Goal: Transaction & Acquisition: Book appointment/travel/reservation

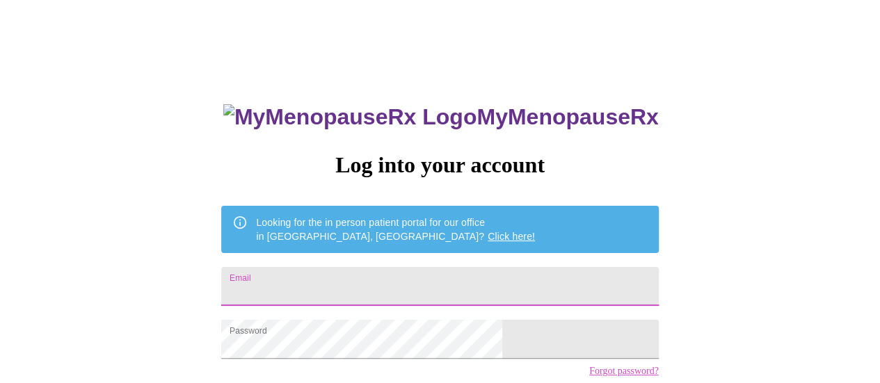
click at [391, 280] on input "Email" at bounding box center [439, 286] width 437 height 39
type input "malba2768@gmail.com"
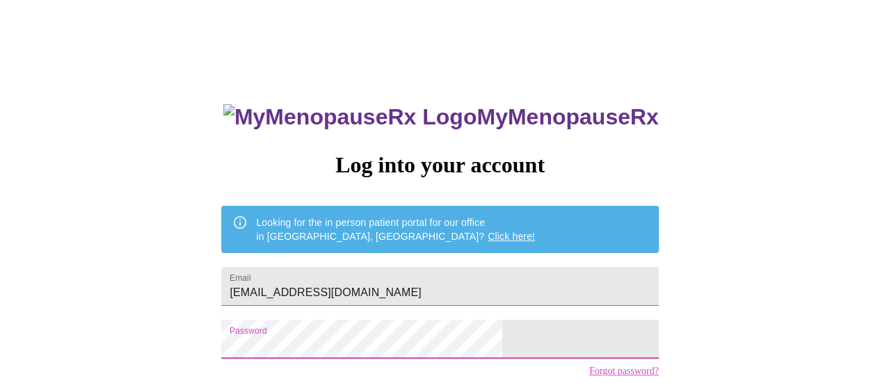
scroll to position [106, 0]
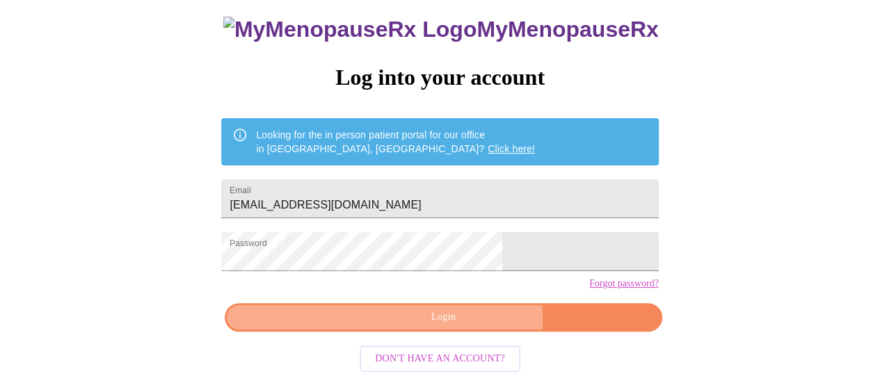
click at [462, 323] on span "Login" at bounding box center [443, 317] width 405 height 17
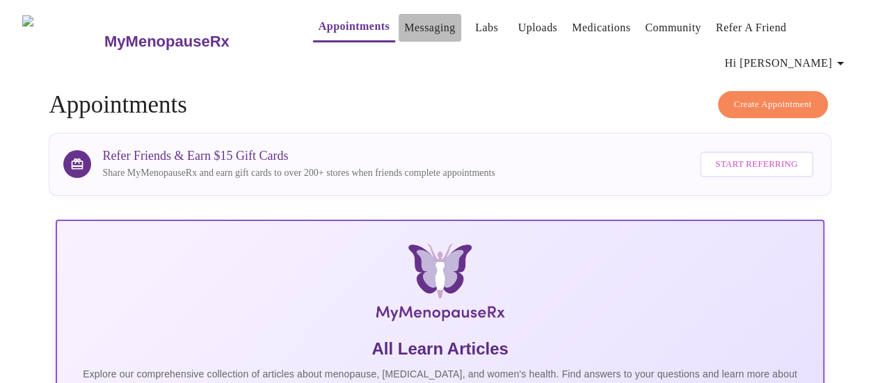
click at [404, 27] on link "Messaging" at bounding box center [429, 27] width 51 height 19
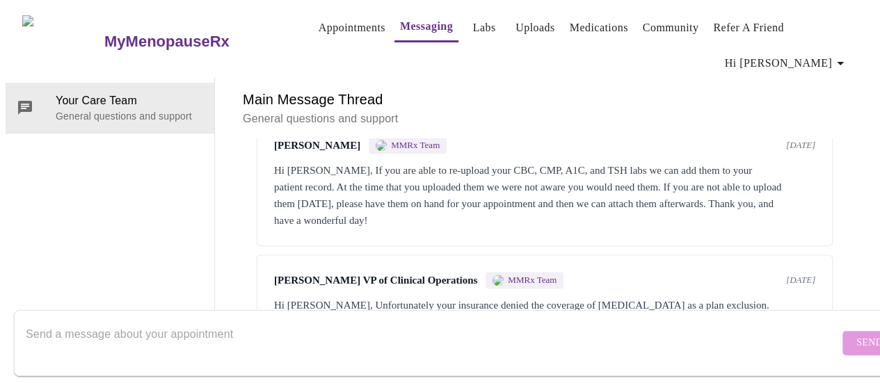
scroll to position [889, 0]
click at [207, 327] on textarea "Send a message about your appointment" at bounding box center [432, 343] width 813 height 45
type textarea "t"
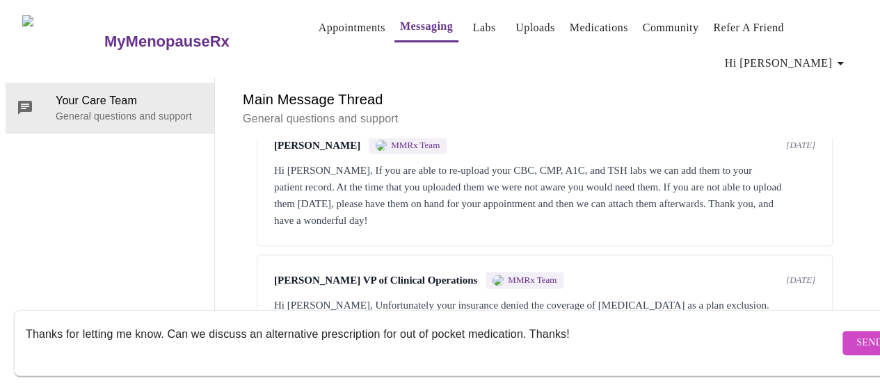
click at [250, 322] on textarea "Thanks for letting me know. Can we discuss an alternative prescription for out …" at bounding box center [432, 343] width 813 height 45
click at [443, 323] on textarea "Thanks for letting me know. Can I have an alternative prescription for out of p…" at bounding box center [432, 343] width 813 height 45
type textarea "Thanks for letting me know. Can I have an alternative prescription for out of p…"
click at [856, 335] on span "Send" at bounding box center [869, 343] width 26 height 17
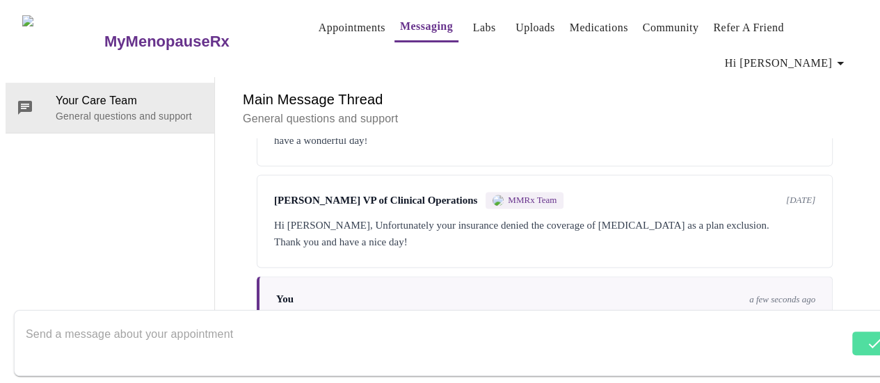
scroll to position [989, 0]
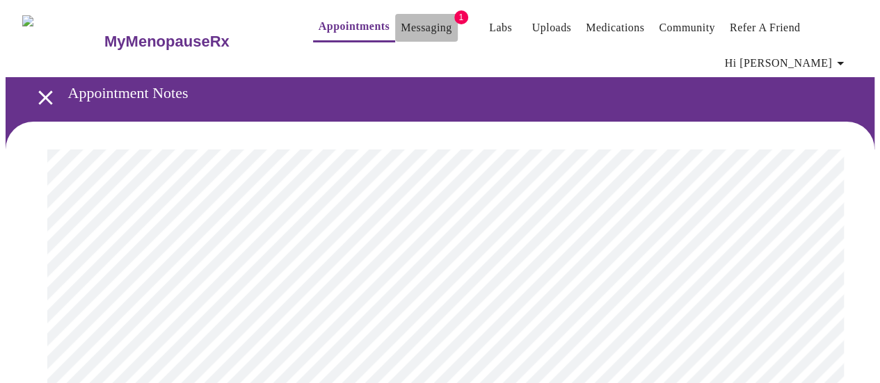
click at [401, 20] on link "Messaging" at bounding box center [426, 27] width 51 height 19
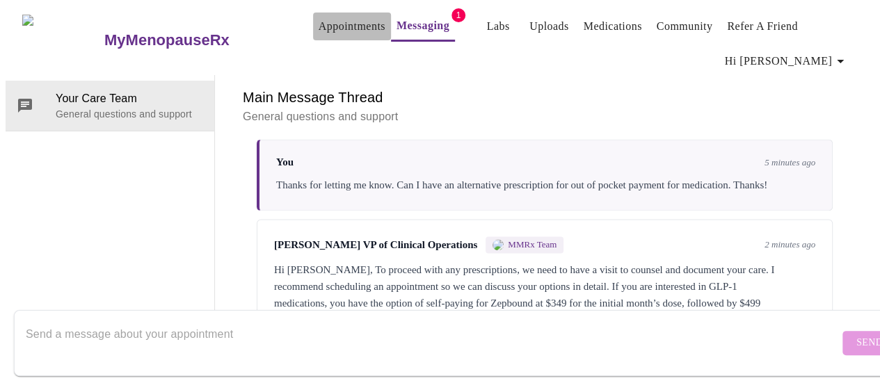
click at [327, 26] on link "Appointments" at bounding box center [352, 26] width 67 height 19
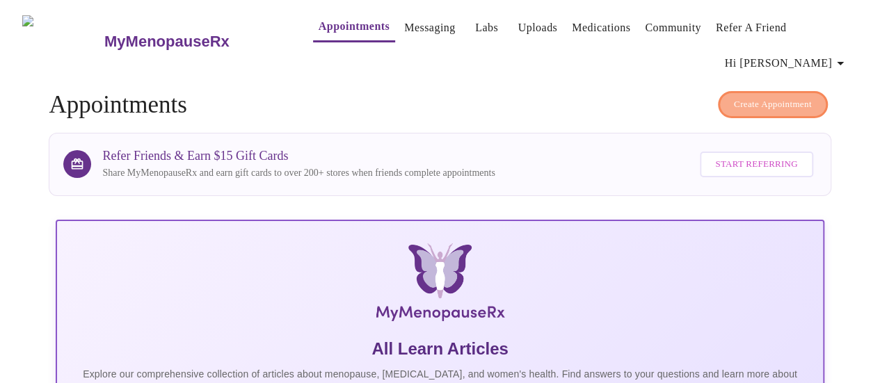
click at [754, 97] on span "Create Appointment" at bounding box center [773, 105] width 78 height 16
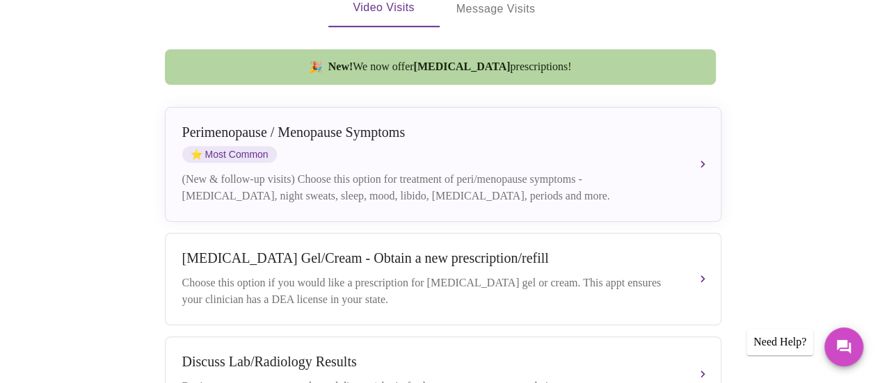
scroll to position [495, 0]
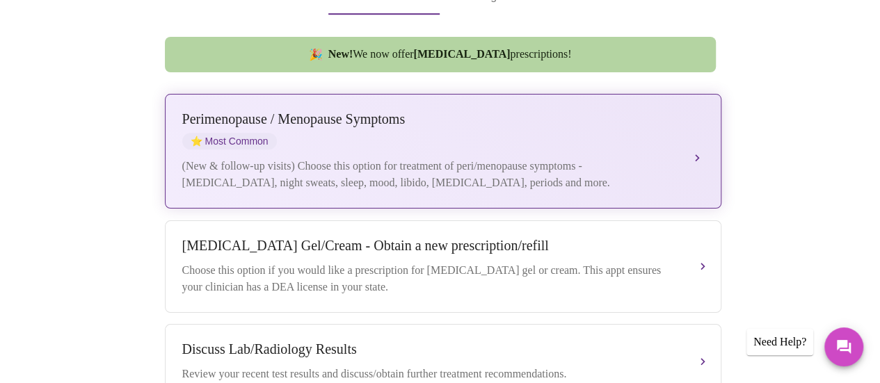
click at [694, 120] on button "[MEDICAL_DATA] / Menopause Symptoms ⭐ Most Common (New & follow-up visits) Choo…" at bounding box center [443, 151] width 556 height 115
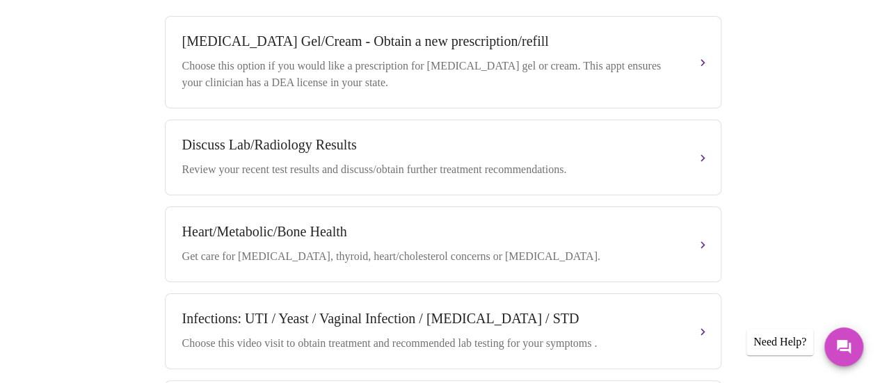
scroll to position [864, 0]
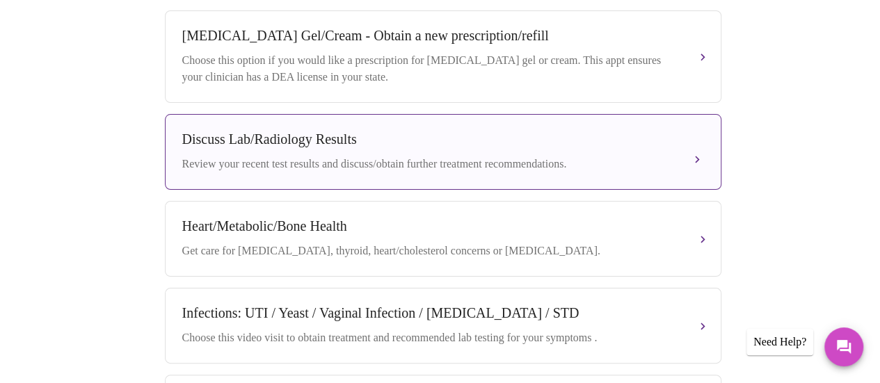
click at [697, 117] on button "Discuss Lab/Radiology Results Review your recent test results and discuss/obtai…" at bounding box center [443, 152] width 556 height 76
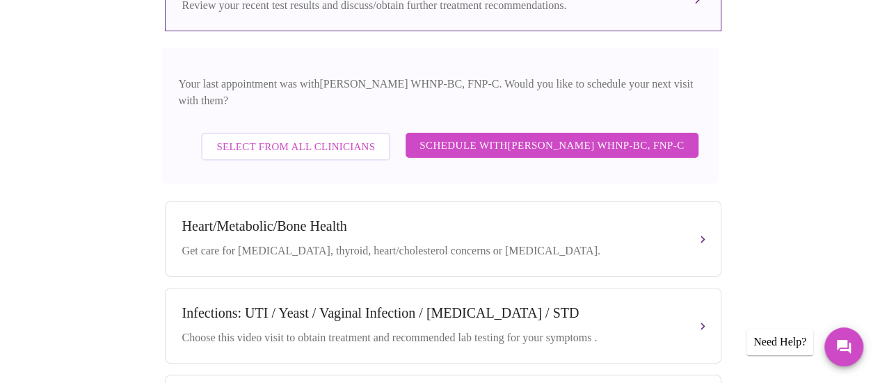
scroll to position [716, 0]
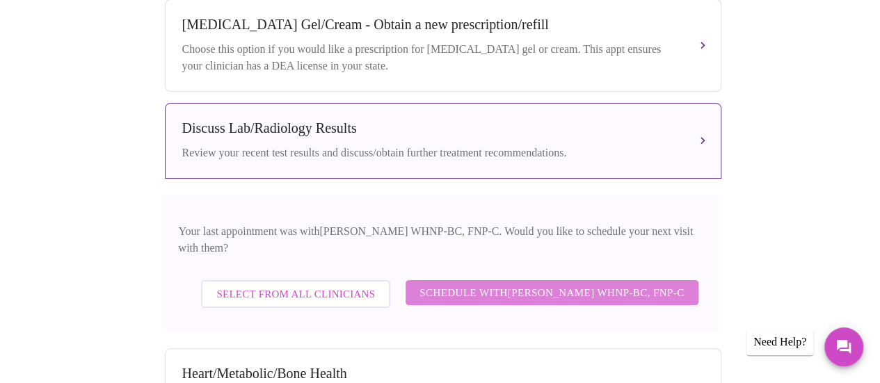
click at [607, 284] on span "Schedule with [PERSON_NAME] WHNP-BC, FNP-C" at bounding box center [551, 293] width 264 height 18
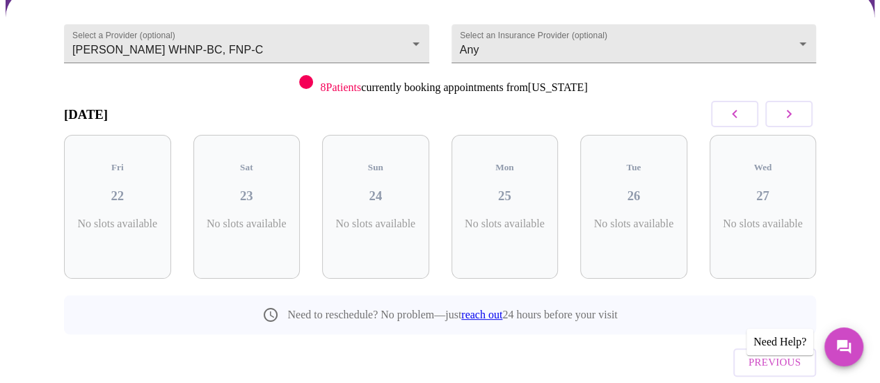
scroll to position [146, 0]
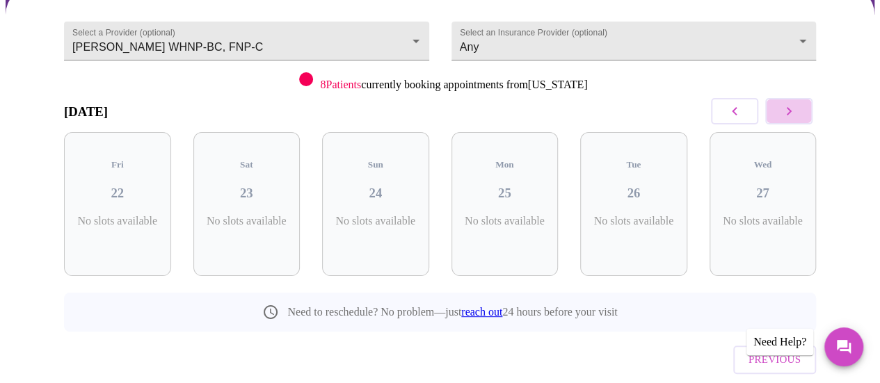
click at [792, 107] on icon "button" at bounding box center [789, 111] width 5 height 8
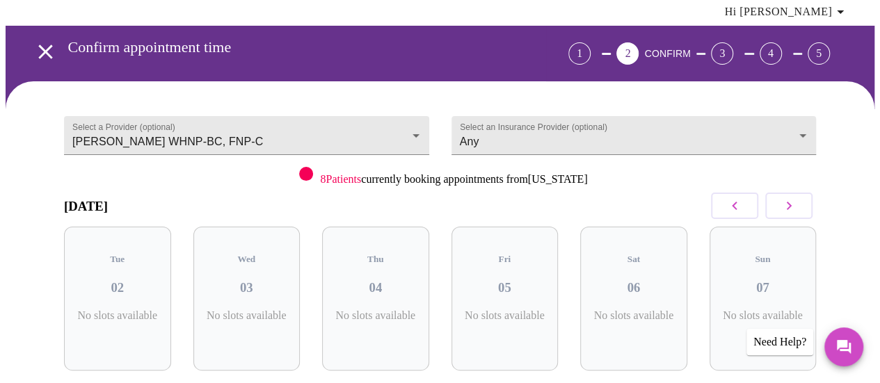
scroll to position [0, 0]
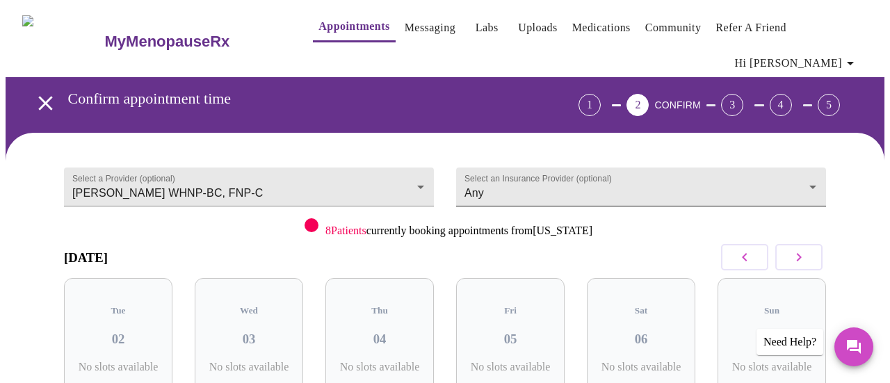
click at [760, 160] on body "MyMenopauseRx Appointments Messaging Labs Uploads Medications Community Refer a…" at bounding box center [445, 298] width 879 height 584
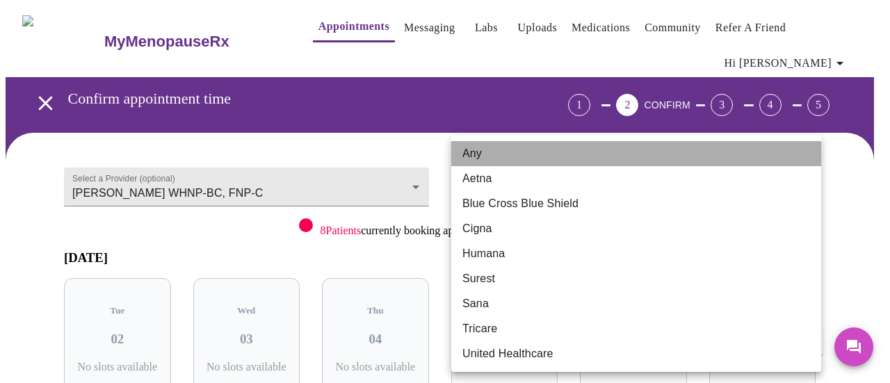
click at [760, 160] on li "Any" at bounding box center [636, 153] width 370 height 25
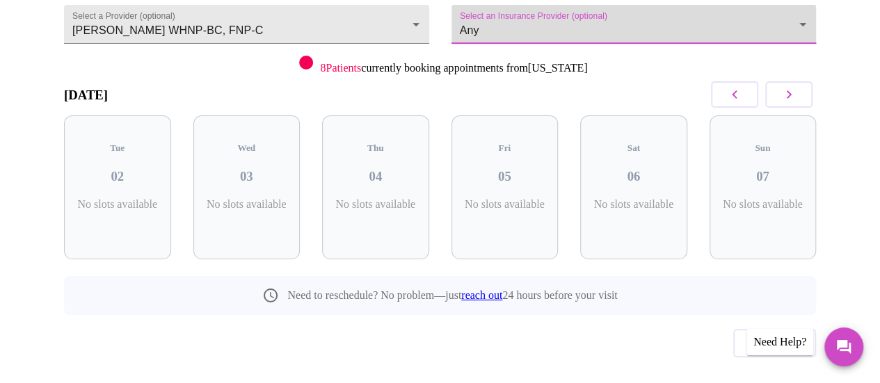
scroll to position [138, 0]
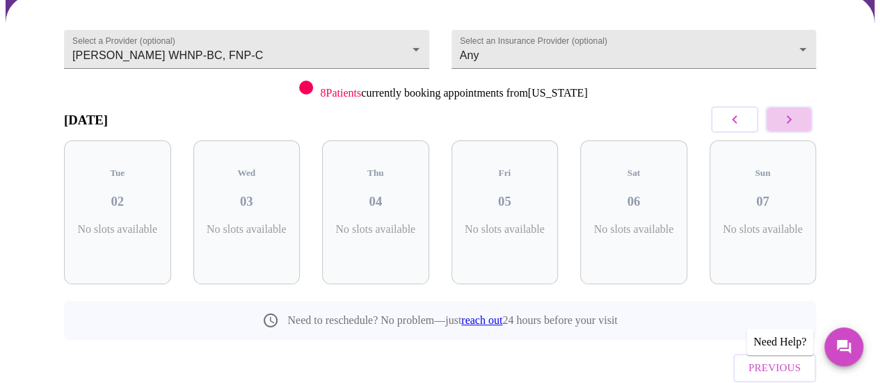
click at [797, 111] on icon "button" at bounding box center [788, 119] width 17 height 17
click at [736, 111] on icon "button" at bounding box center [734, 119] width 17 height 17
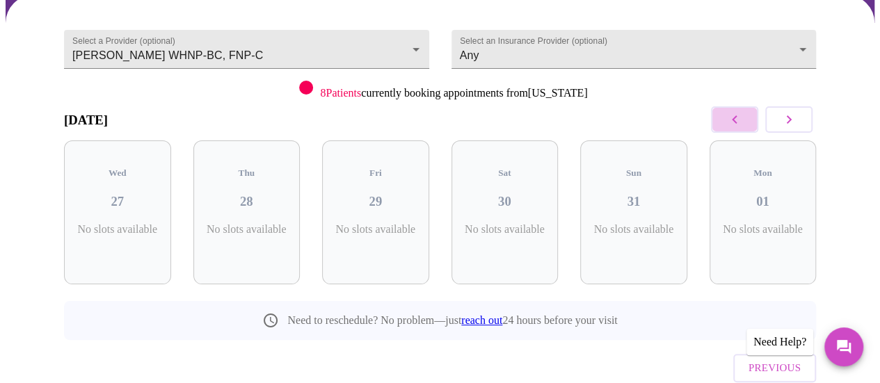
click at [736, 111] on icon "button" at bounding box center [734, 119] width 17 height 17
click at [805, 106] on button "button" at bounding box center [788, 119] width 47 height 26
click at [740, 111] on icon "button" at bounding box center [734, 119] width 17 height 17
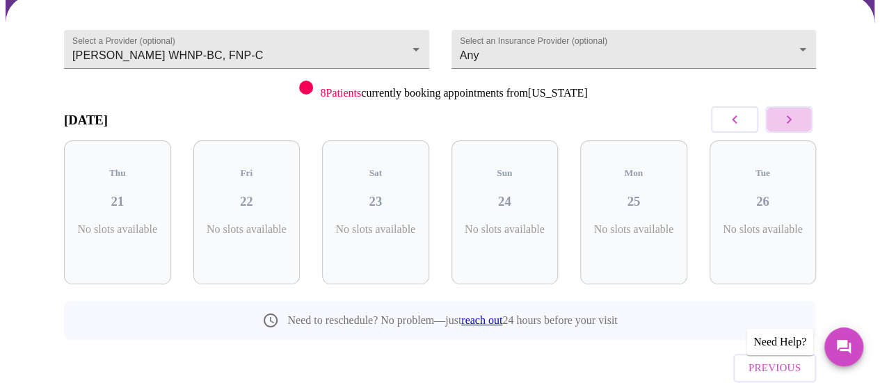
click at [797, 111] on icon "button" at bounding box center [788, 119] width 17 height 17
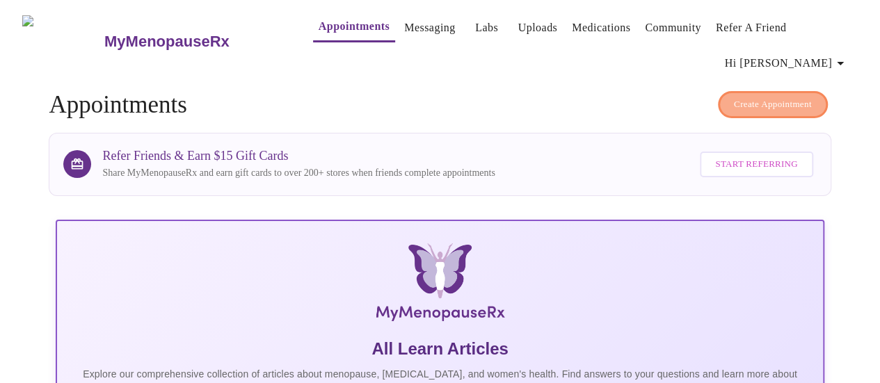
click at [763, 97] on span "Create Appointment" at bounding box center [773, 105] width 78 height 16
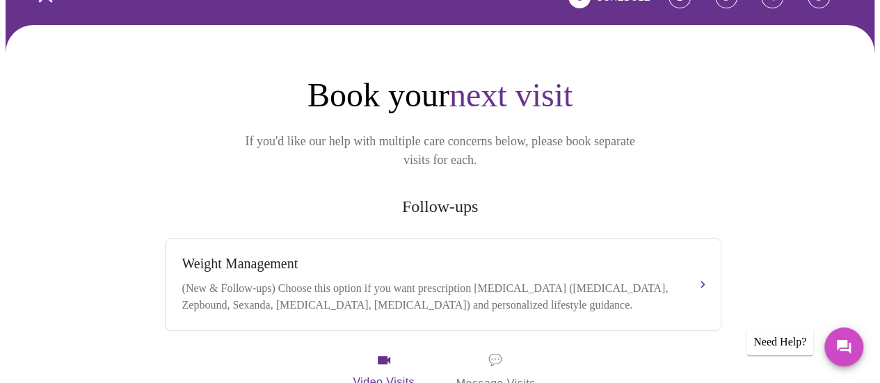
scroll to position [109, 0]
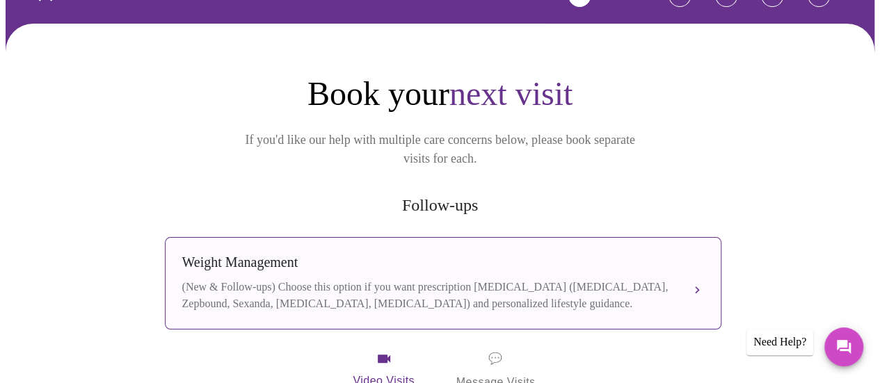
click at [634, 279] on div "(New & Follow-ups) Choose this option if you want prescription [MEDICAL_DATA] (…" at bounding box center [429, 295] width 494 height 33
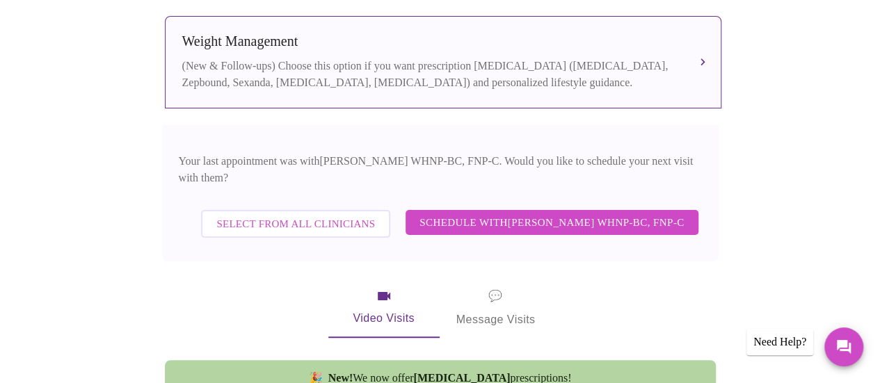
scroll to position [338, 0]
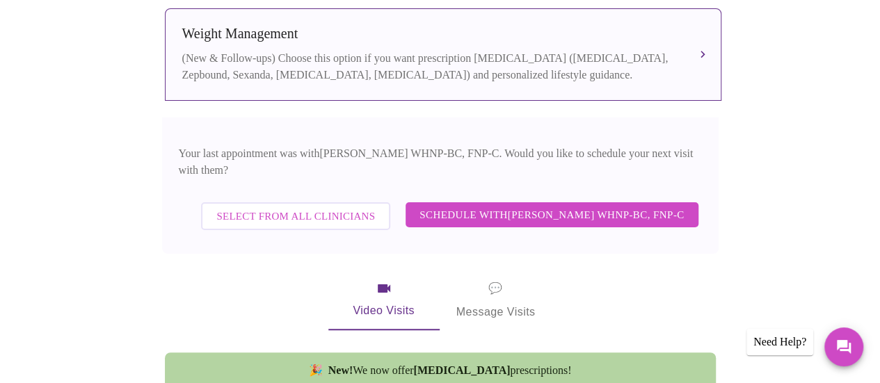
click at [623, 206] on span "Schedule with [PERSON_NAME] WHNP-BC, FNP-C" at bounding box center [551, 215] width 264 height 18
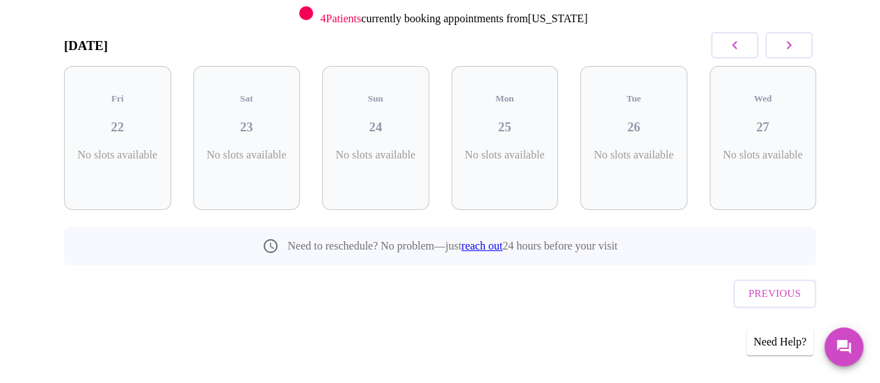
scroll to position [163, 0]
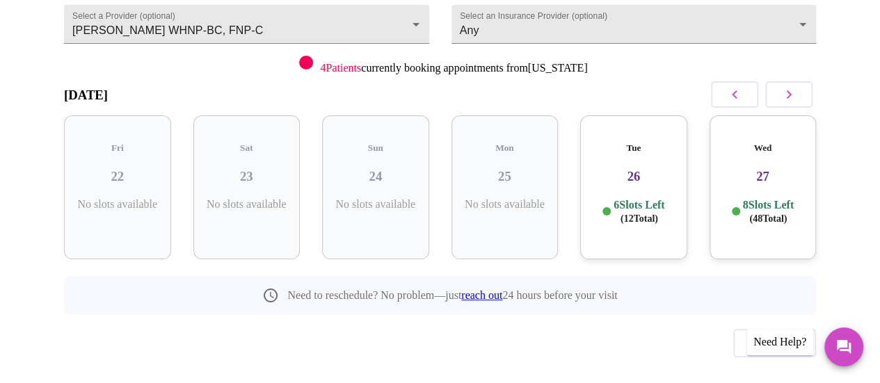
click at [639, 169] on h3 "26" at bounding box center [633, 176] width 85 height 15
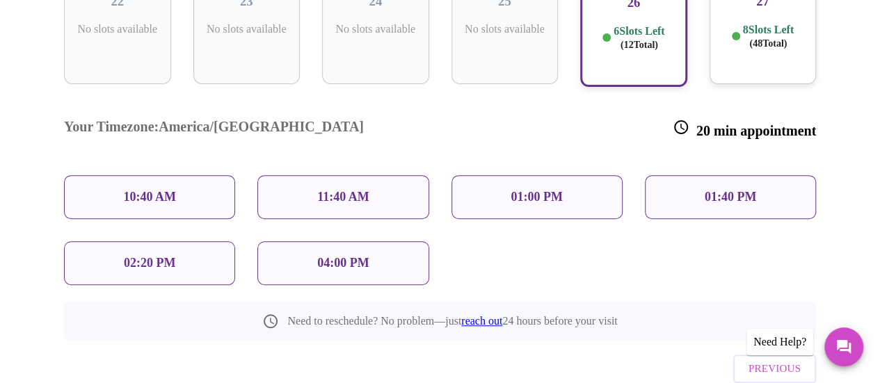
scroll to position [345, 0]
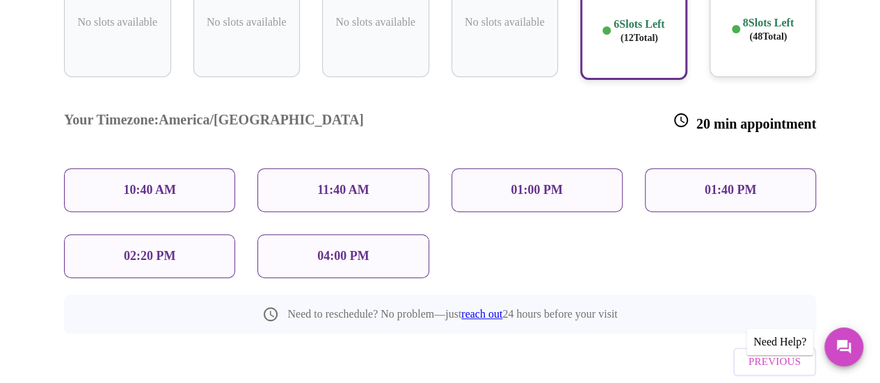
click at [385, 234] on div "04:00 PM" at bounding box center [342, 256] width 171 height 44
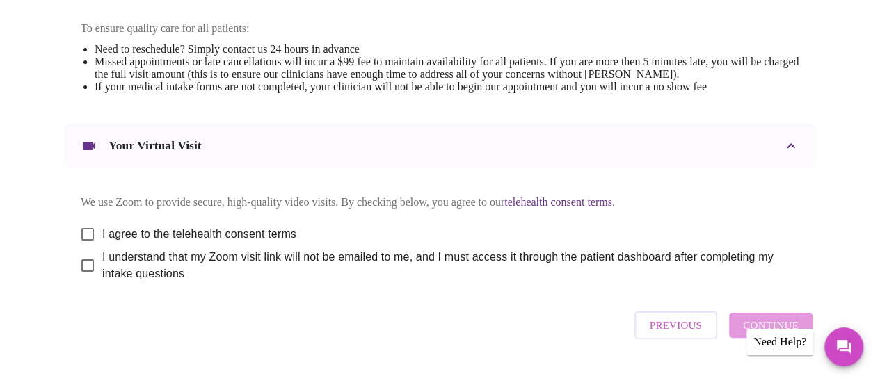
scroll to position [595, 0]
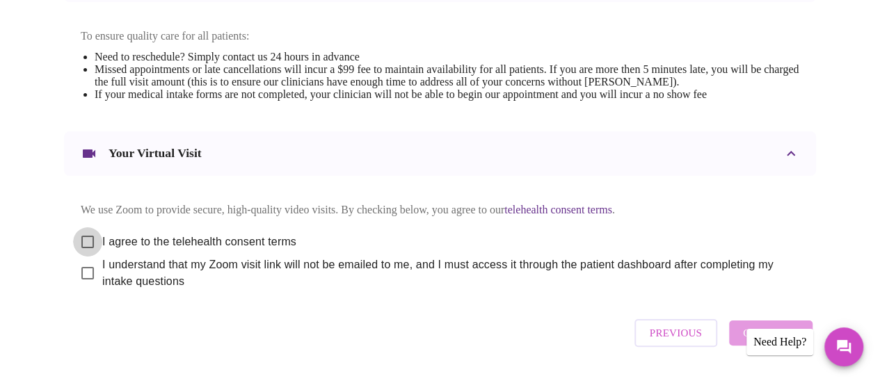
click at [82, 229] on input "I agree to the telehealth consent terms" at bounding box center [87, 241] width 29 height 29
checkbox input "true"
click at [79, 266] on input "I understand that my Zoom visit link will not be emailed to me, and I must acce…" at bounding box center [87, 273] width 29 height 29
checkbox input "true"
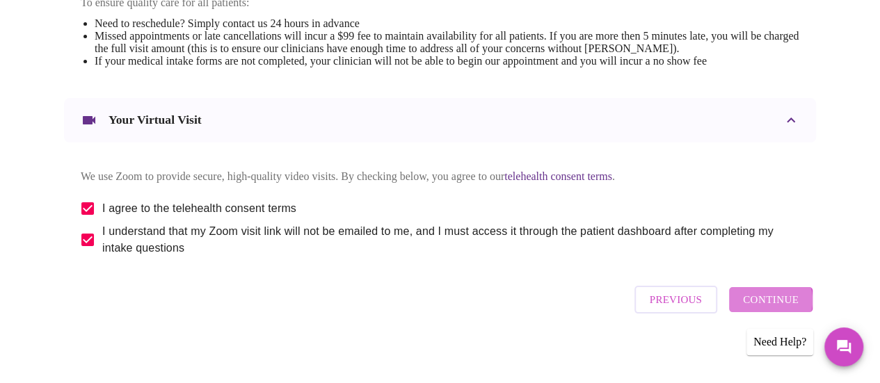
click at [773, 300] on span "Continue" at bounding box center [771, 300] width 56 height 18
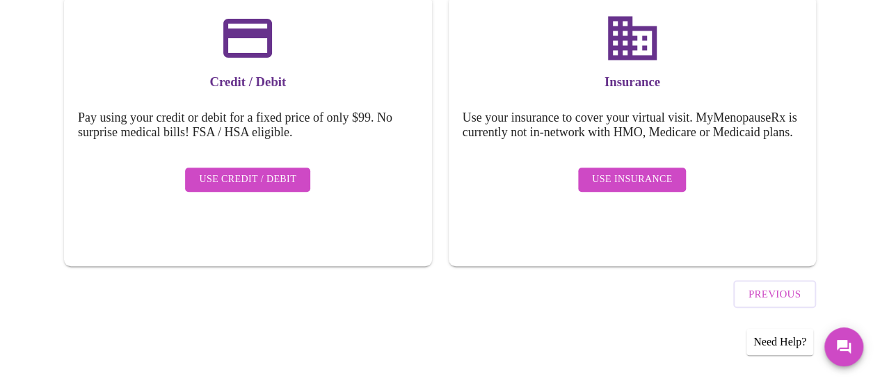
scroll to position [209, 0]
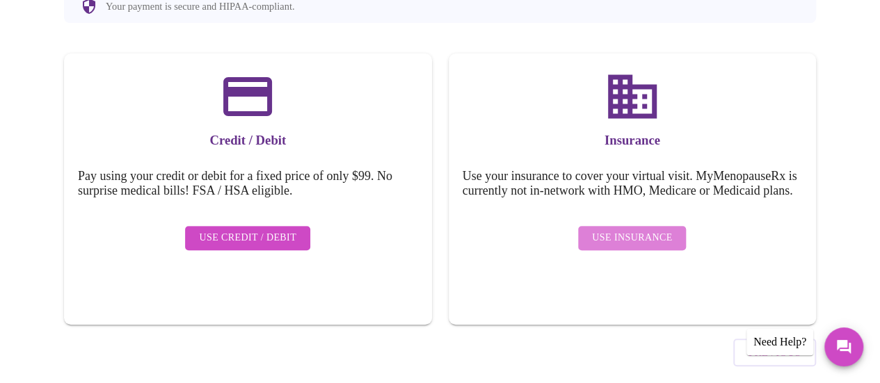
click at [641, 230] on span "Use Insurance" at bounding box center [632, 238] width 80 height 17
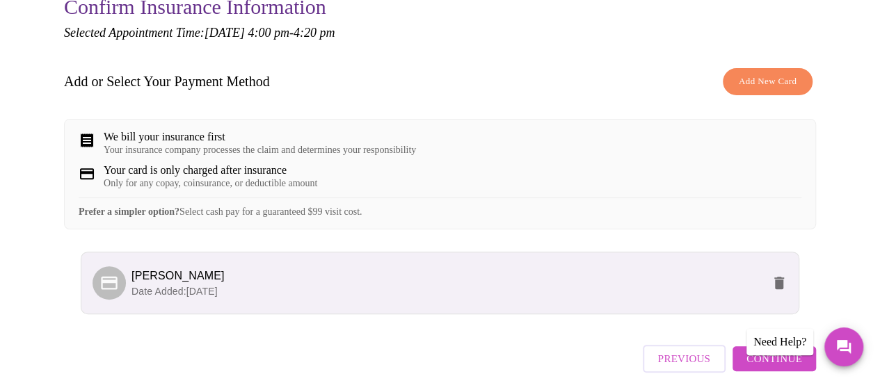
scroll to position [220, 0]
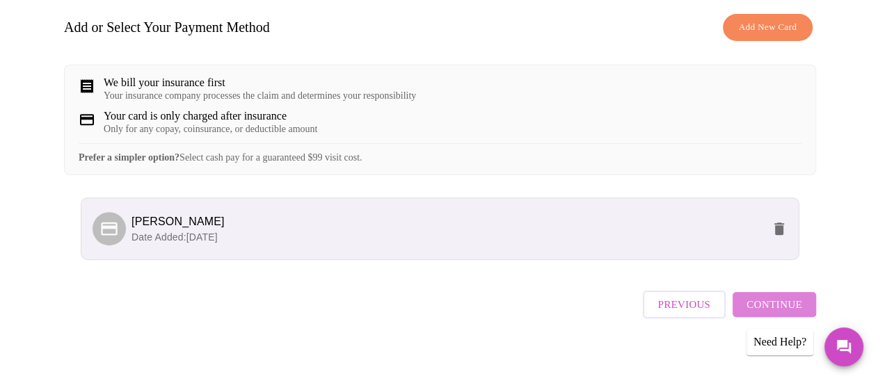
click at [780, 296] on span "Continue" at bounding box center [774, 305] width 56 height 18
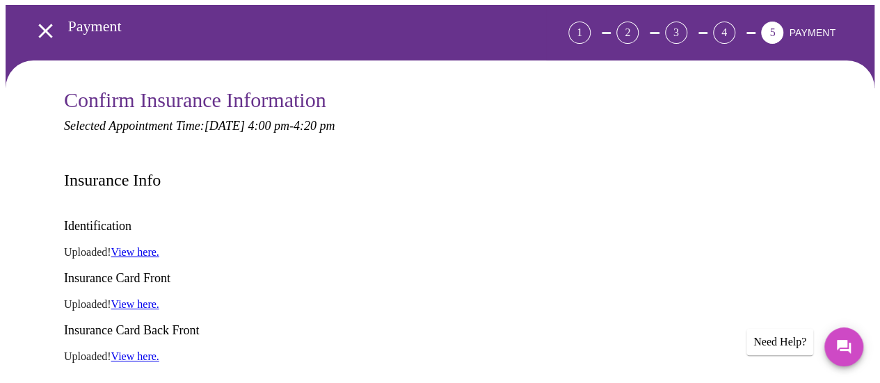
scroll to position [77, 0]
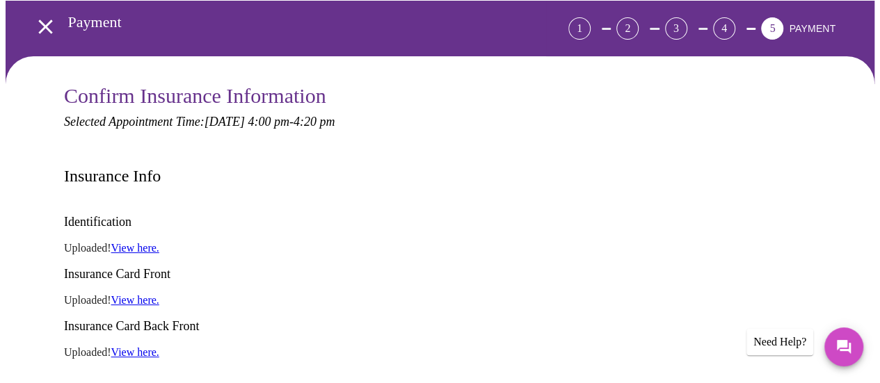
click at [735, 17] on div "4" at bounding box center [724, 28] width 22 height 22
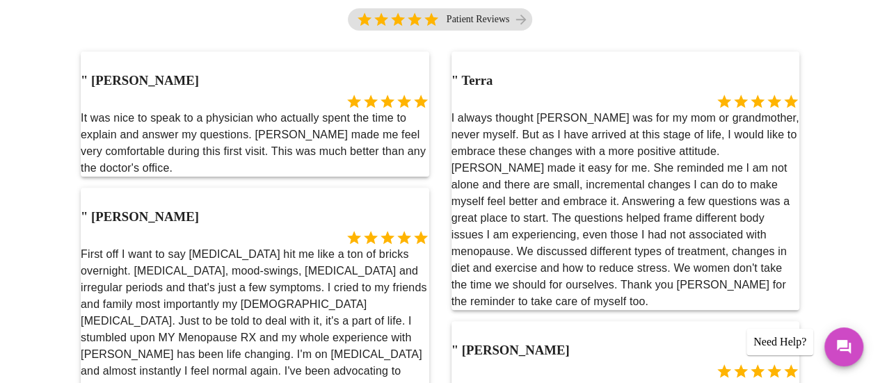
scroll to position [0, 0]
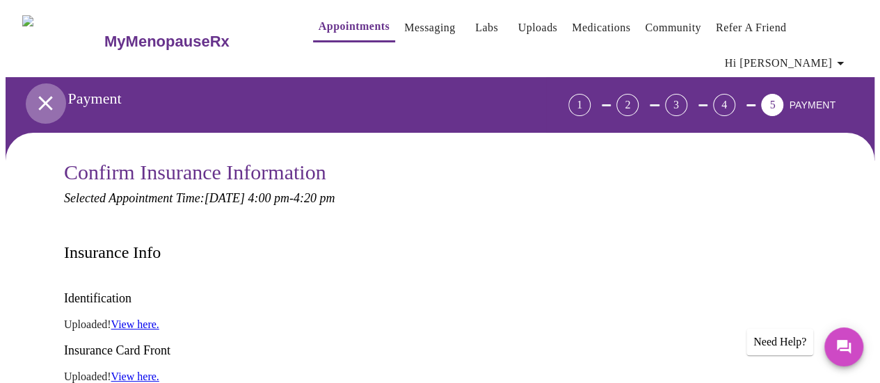
click at [40, 96] on icon "open drawer" at bounding box center [45, 103] width 14 height 14
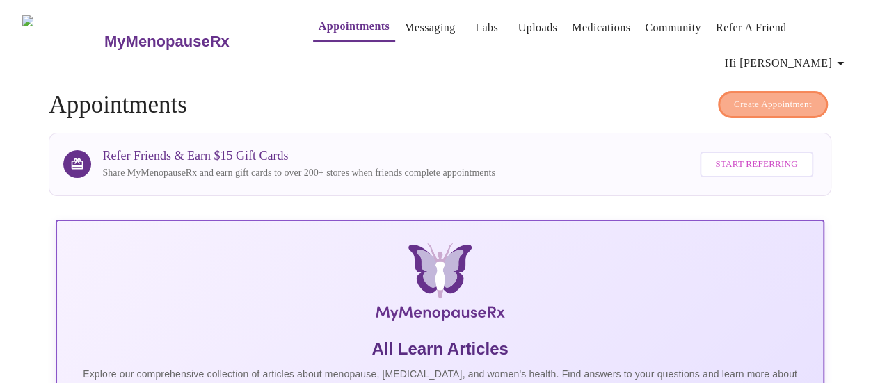
click at [744, 91] on button "Create Appointment" at bounding box center [773, 104] width 110 height 27
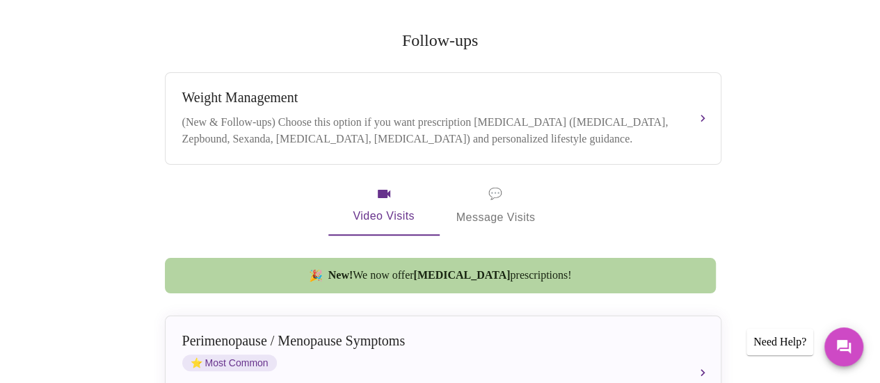
scroll to position [321, 0]
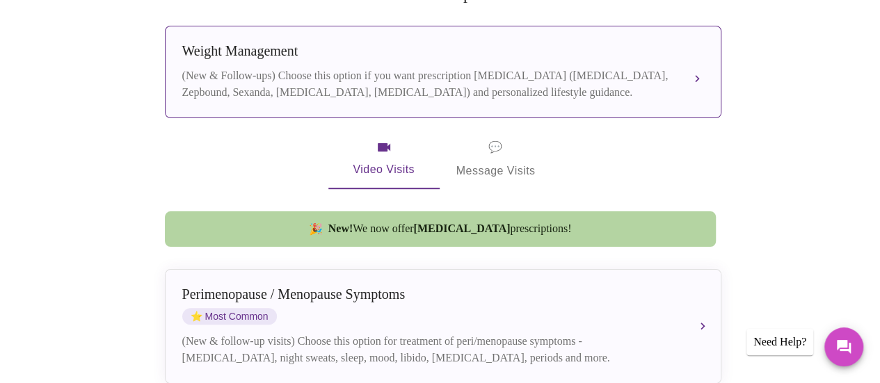
click at [690, 46] on div "[MEDICAL_DATA] (New & Follow-ups) Choose this option if you want prescription […" at bounding box center [443, 72] width 522 height 58
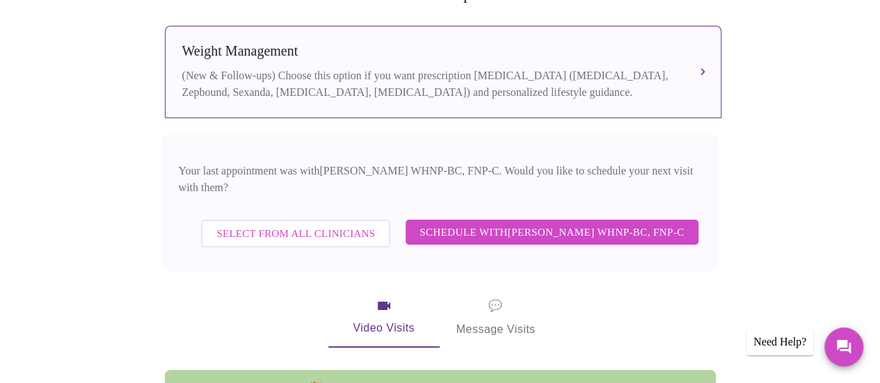
click at [598, 223] on span "Schedule with [PERSON_NAME] WHNP-BC, FNP-C" at bounding box center [551, 232] width 264 height 18
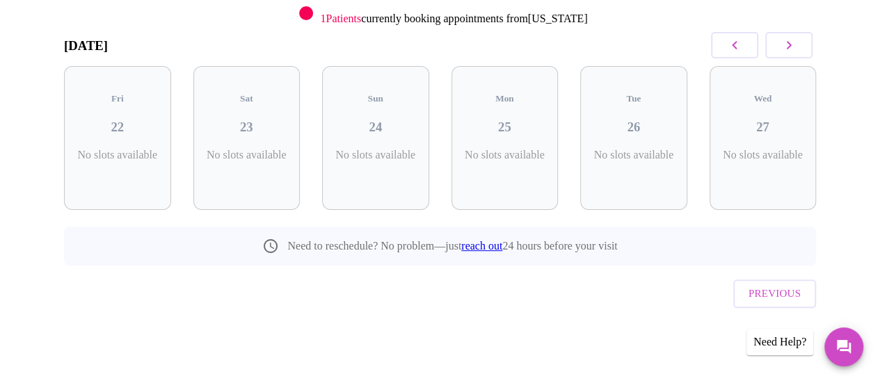
scroll to position [163, 0]
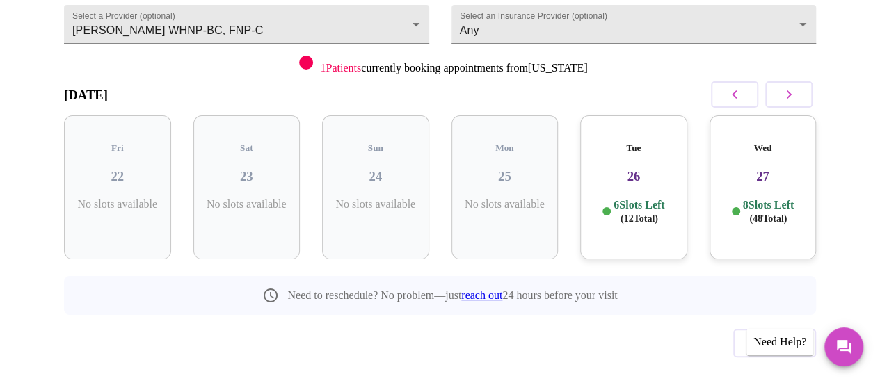
click at [620, 214] on span "( 12 Total)" at bounding box center [639, 219] width 38 height 10
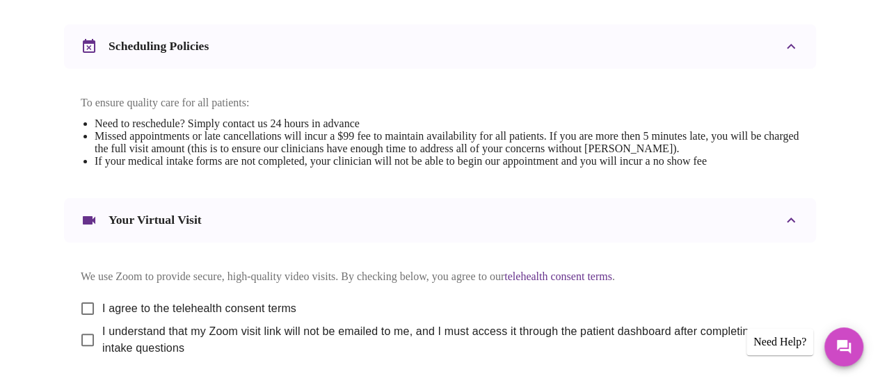
scroll to position [629, 0]
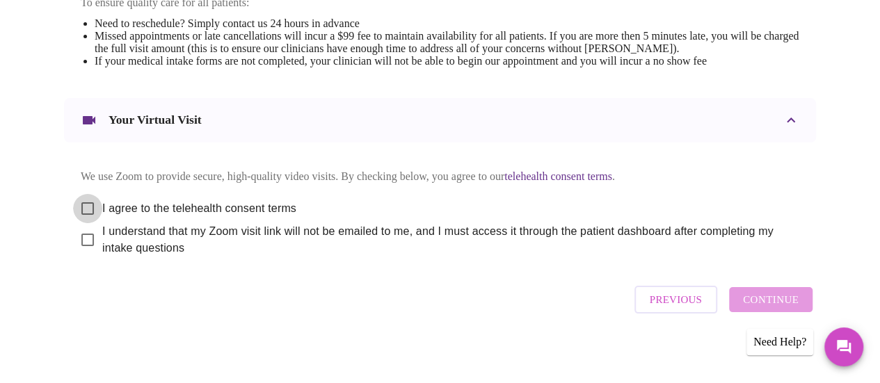
click at [83, 197] on input "I agree to the telehealth consent terms" at bounding box center [87, 208] width 29 height 29
checkbox input "true"
click at [82, 234] on input "I understand that my Zoom visit link will not be emailed to me, and I must acce…" at bounding box center [87, 239] width 29 height 29
checkbox input "true"
click at [797, 301] on span "Continue" at bounding box center [771, 300] width 56 height 18
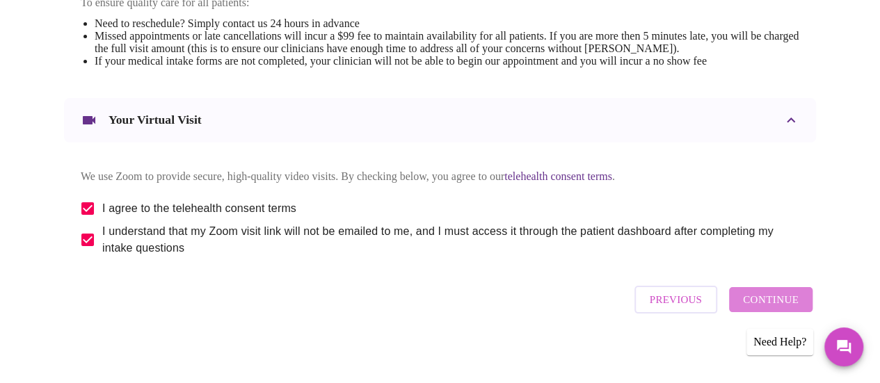
scroll to position [209, 0]
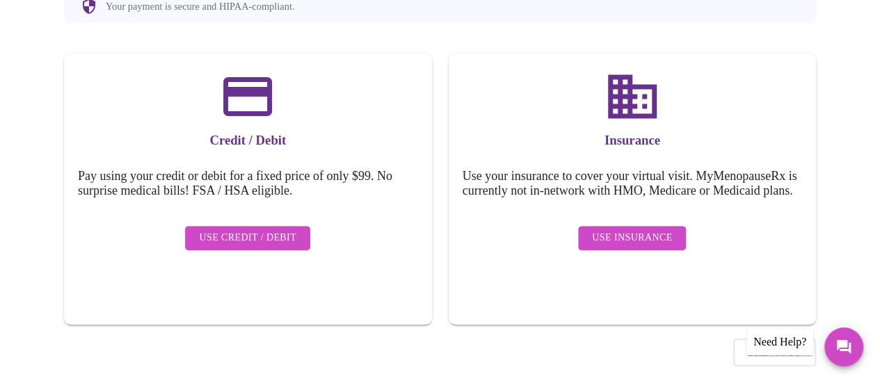
click at [629, 230] on span "Use Insurance" at bounding box center [632, 238] width 80 height 17
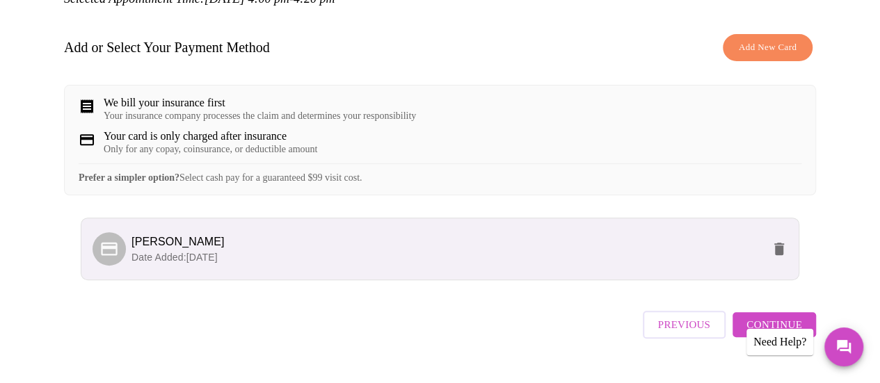
scroll to position [212, 0]
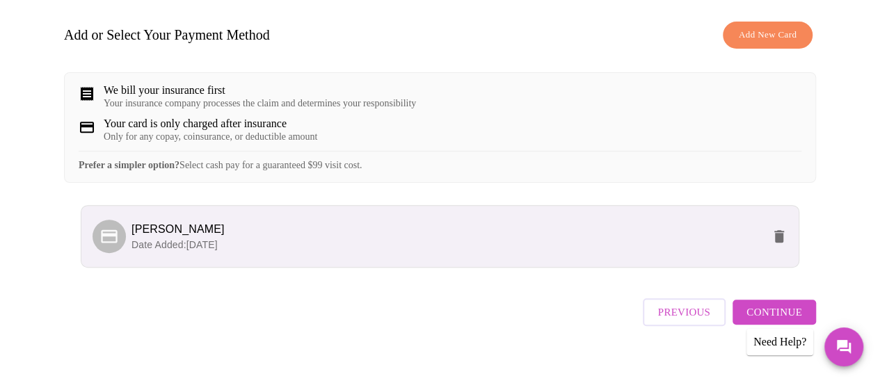
click at [145, 238] on p "Date Added: [DATE]" at bounding box center [446, 245] width 631 height 14
click at [135, 239] on span "Date Added: [DATE]" at bounding box center [174, 244] width 86 height 11
click at [790, 304] on span "Continue" at bounding box center [774, 312] width 56 height 18
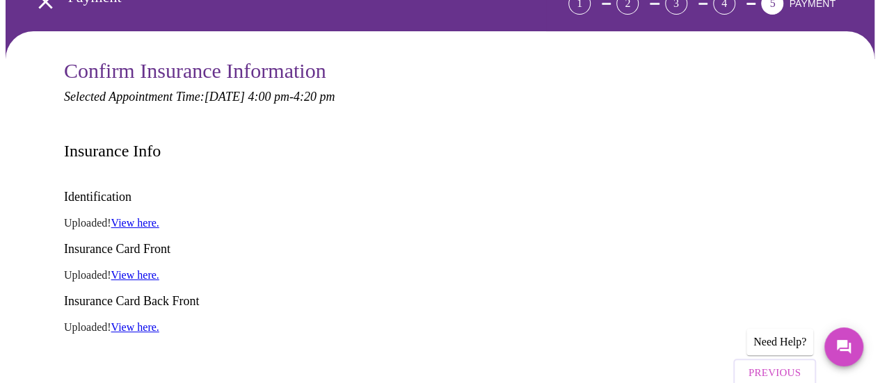
scroll to position [98, 0]
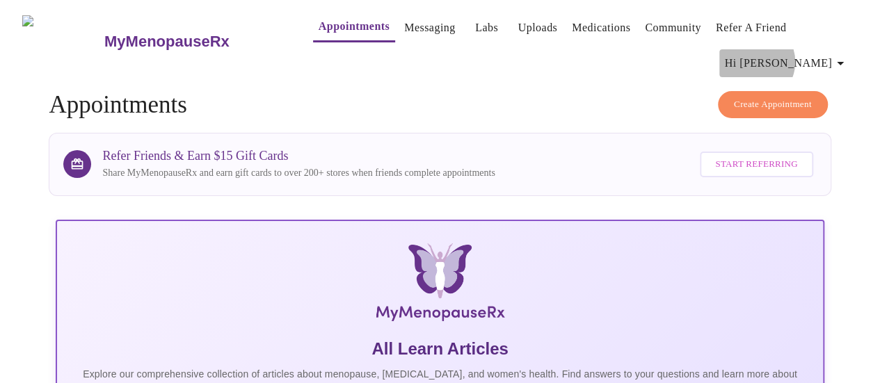
click at [819, 54] on span "Hi [PERSON_NAME]" at bounding box center [787, 63] width 124 height 19
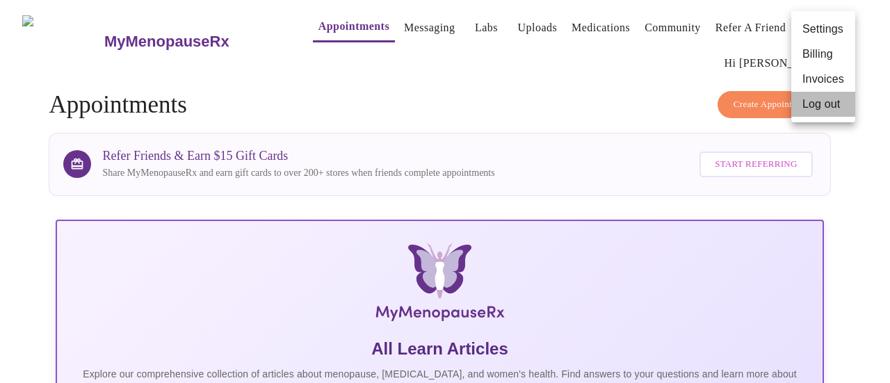
click at [824, 108] on li "Log out" at bounding box center [824, 104] width 64 height 25
